Goal: Navigation & Orientation: Find specific page/section

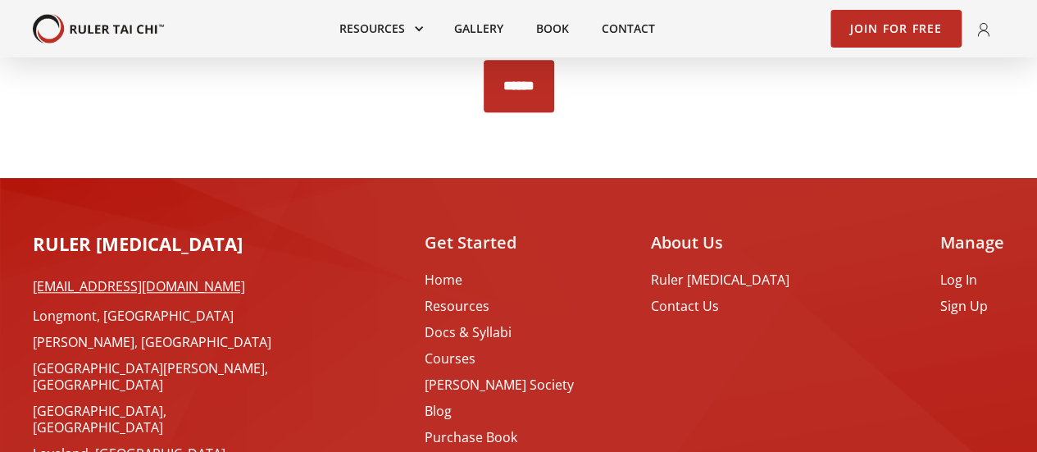
scroll to position [3872, 0]
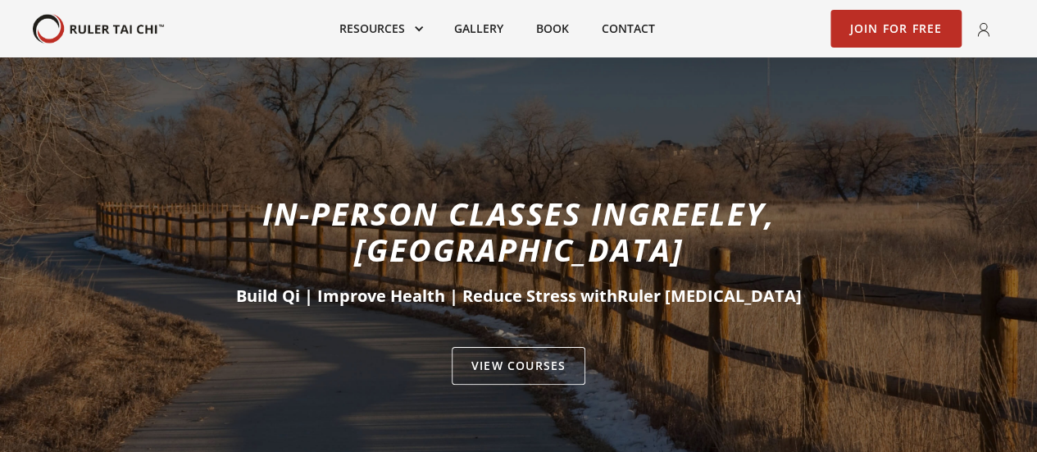
scroll to position [41, 0]
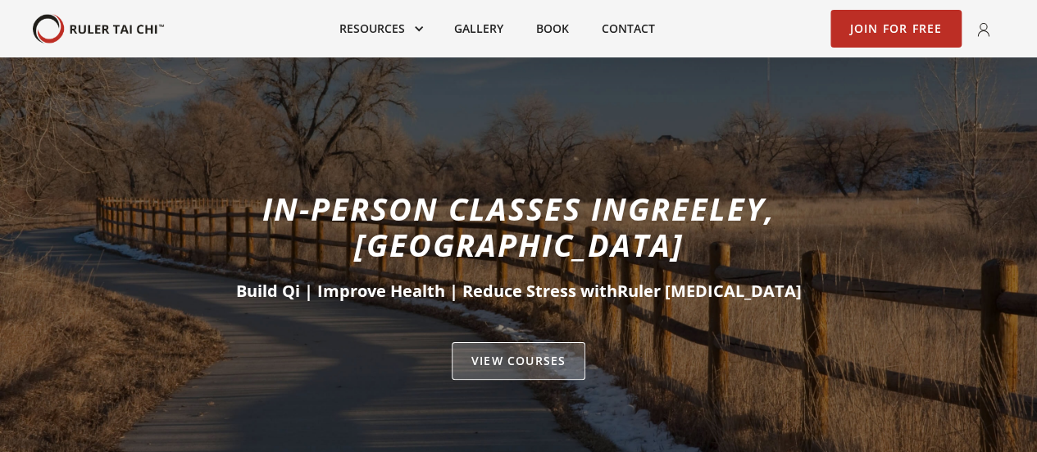
click at [493, 342] on link "VIEW Courses" at bounding box center [519, 361] width 134 height 38
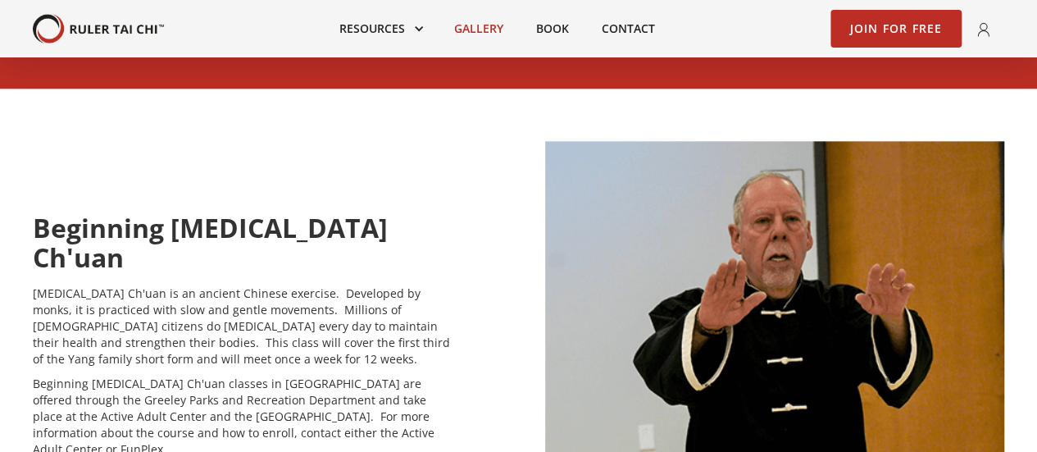
scroll to position [881, 0]
